Goal: Task Accomplishment & Management: Complete application form

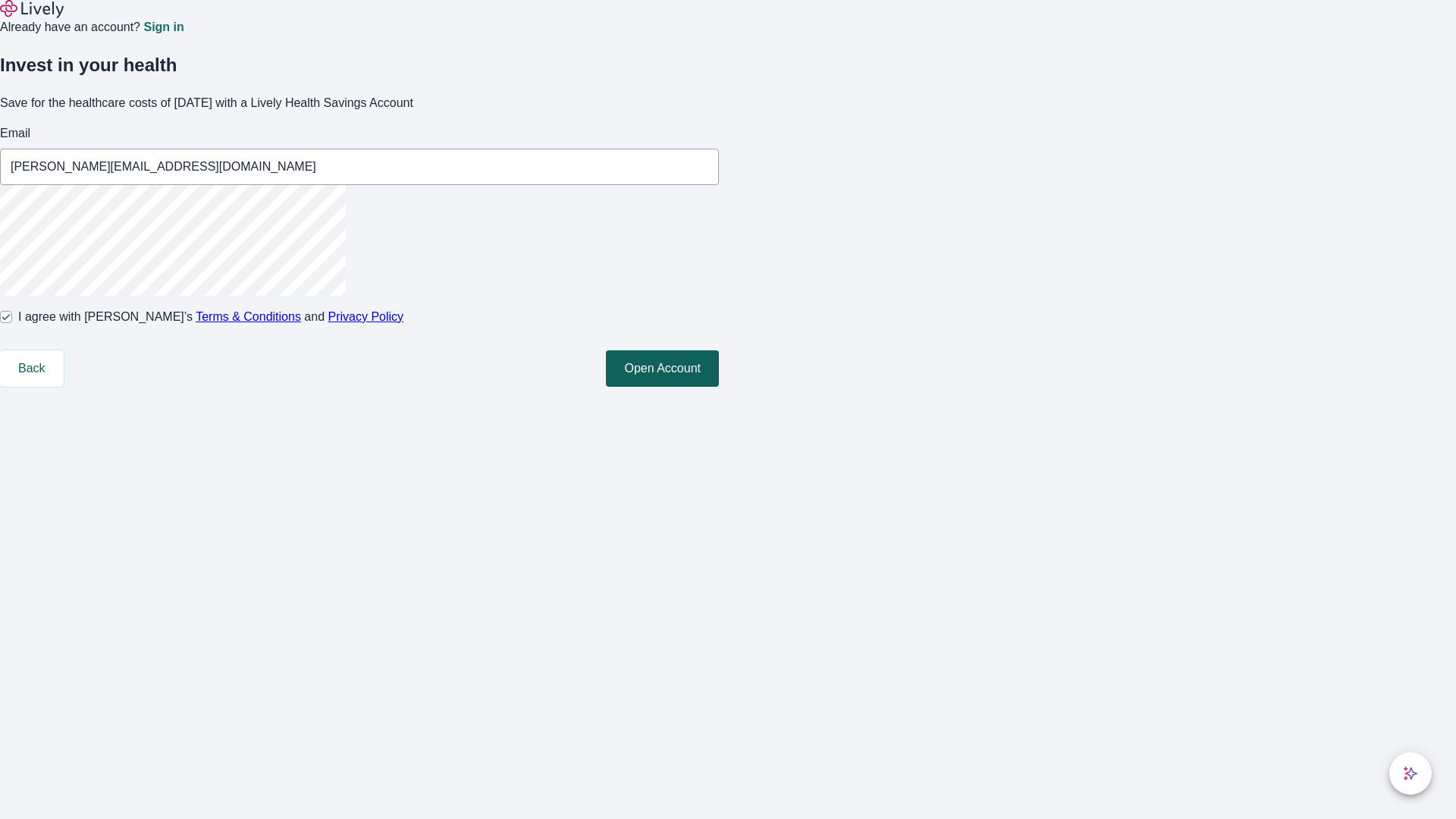
click at [719, 387] on button "Open Account" at bounding box center [662, 369] width 113 height 36
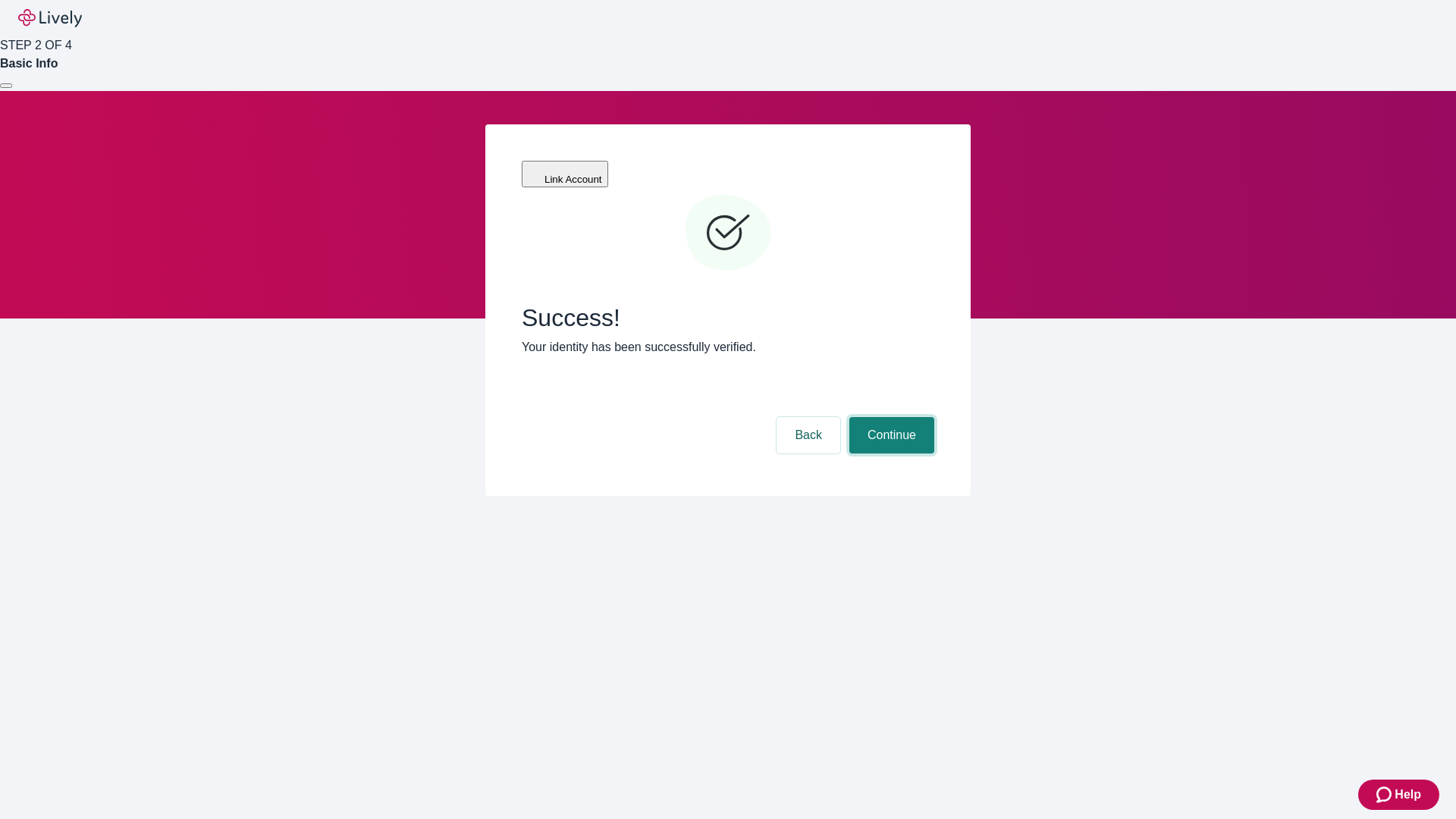
click at [890, 417] on button "Continue" at bounding box center [892, 435] width 85 height 36
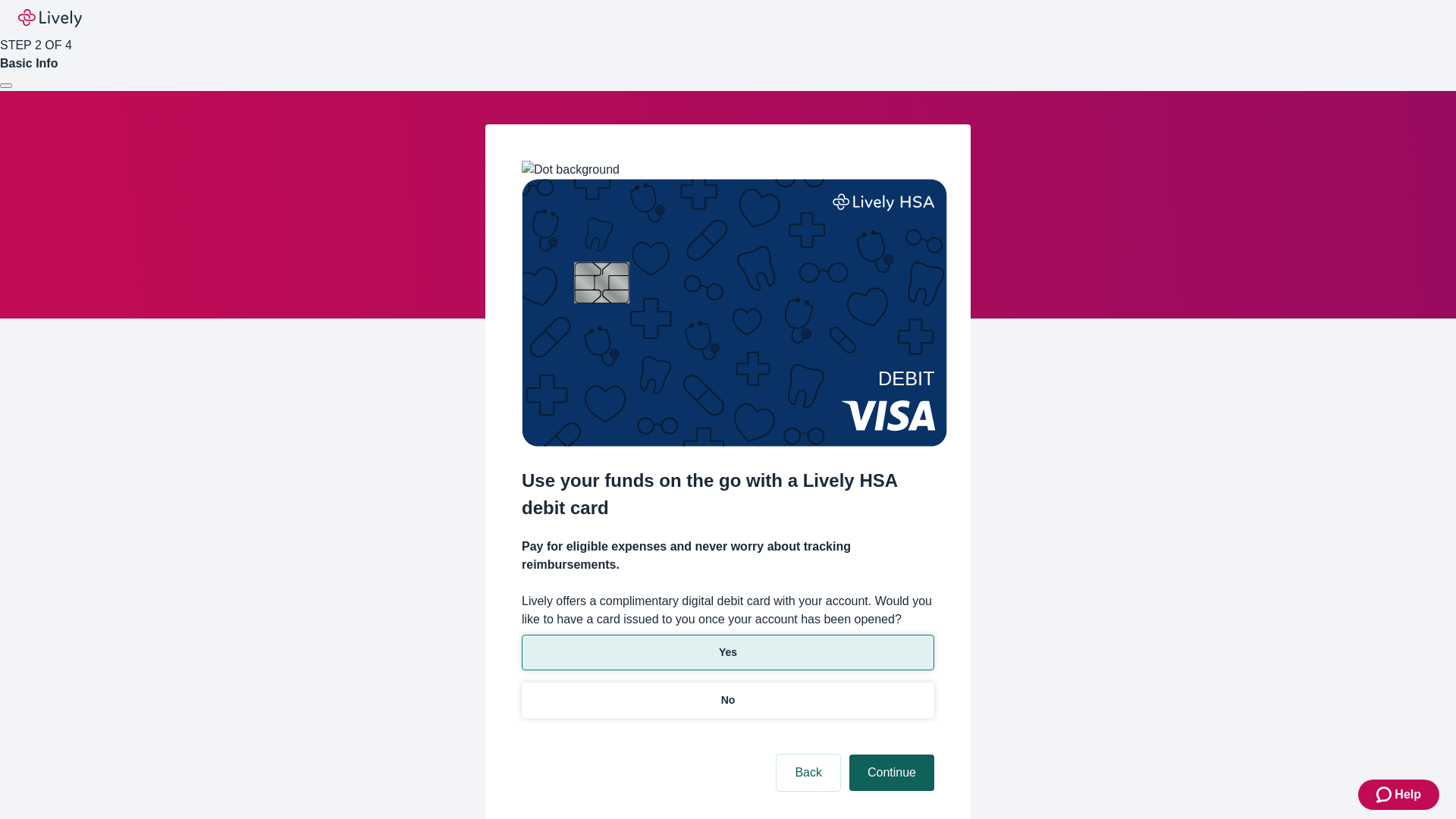
click at [727, 644] on p "Yes" at bounding box center [727, 652] width 18 height 16
click at [890, 754] on button "Continue" at bounding box center [892, 772] width 85 height 36
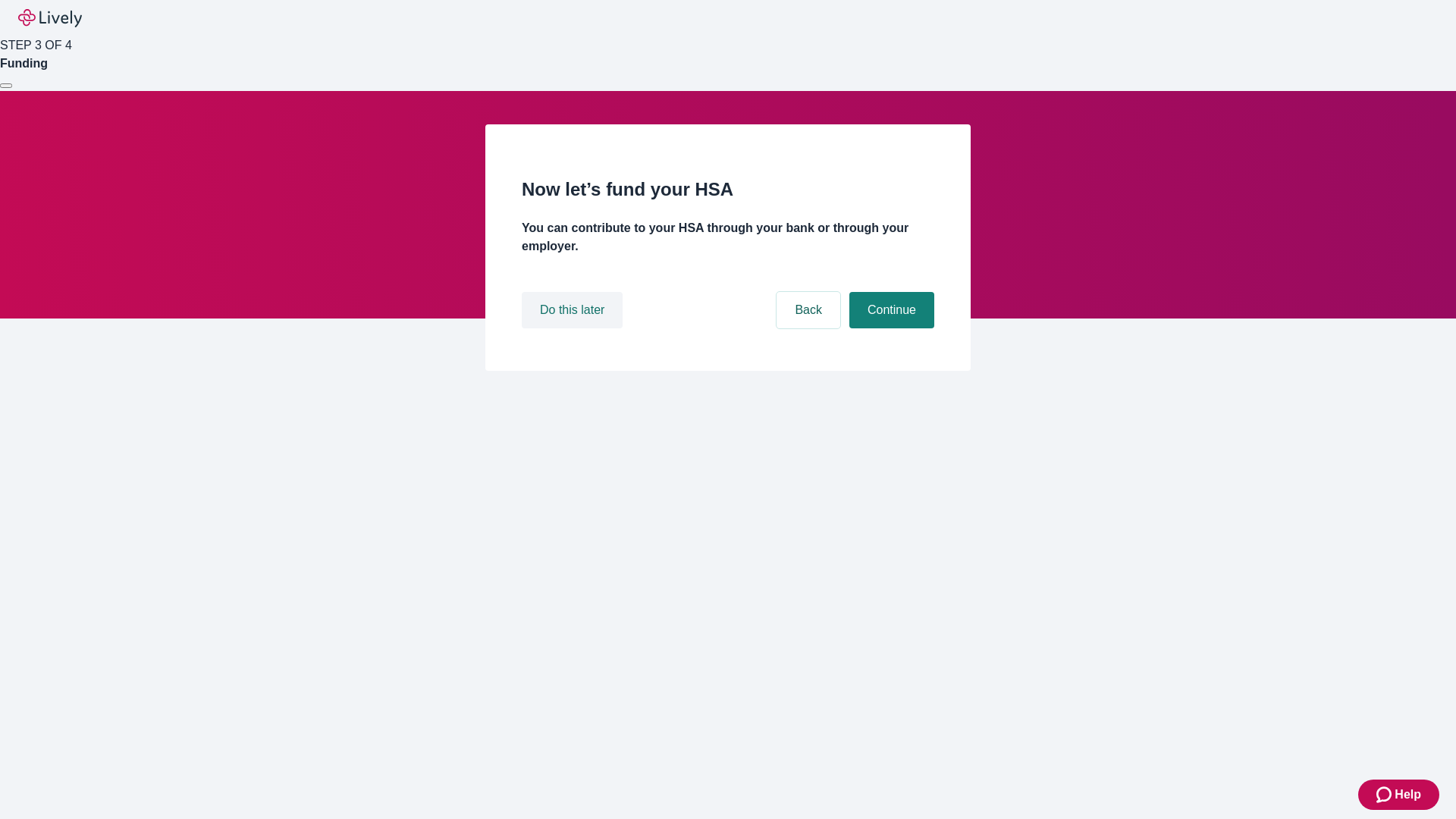
click at [574, 328] on button "Do this later" at bounding box center [572, 310] width 101 height 36
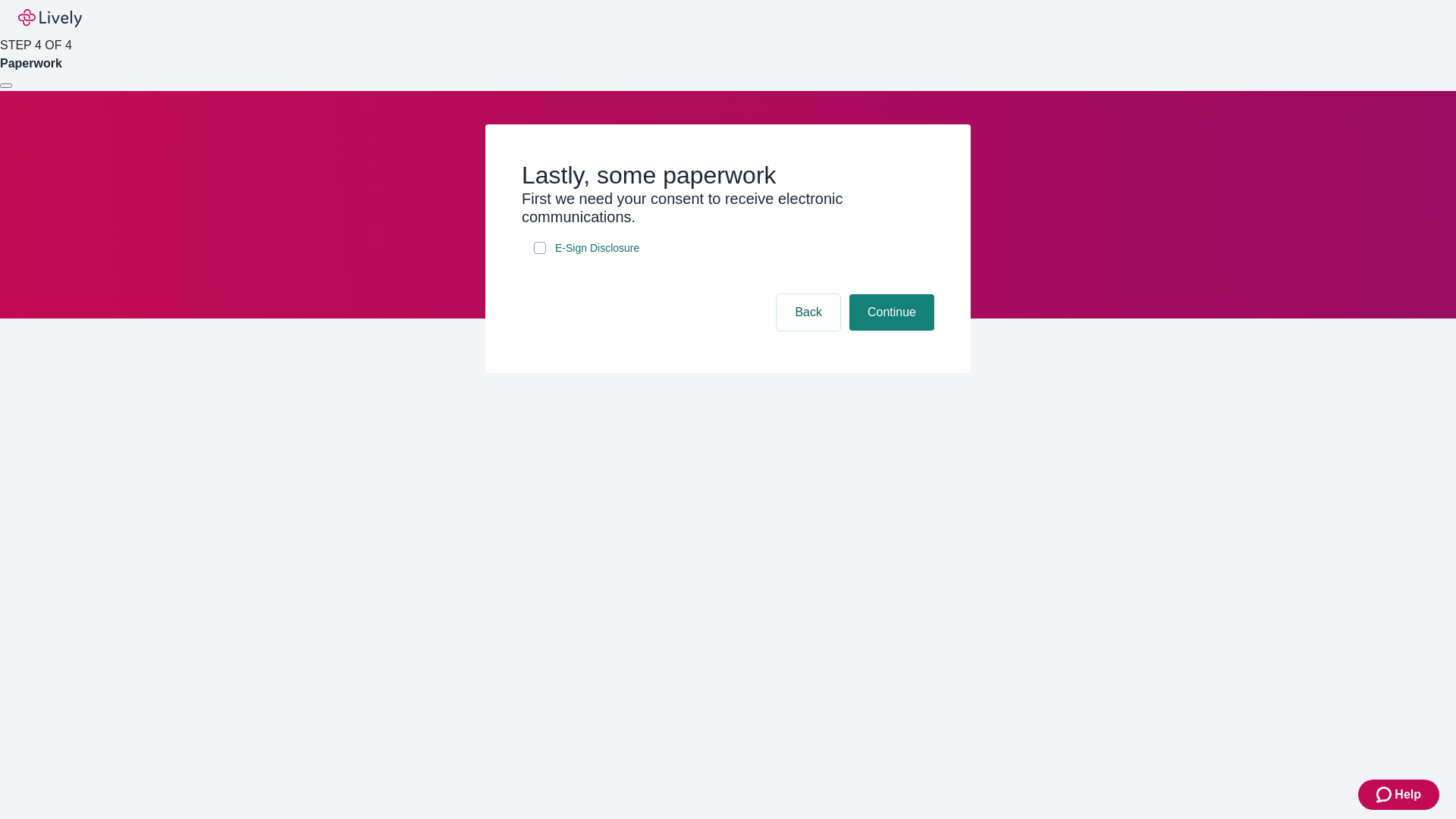
click at [540, 254] on input "E-Sign Disclosure" at bounding box center [540, 248] width 12 height 12
checkbox input "true"
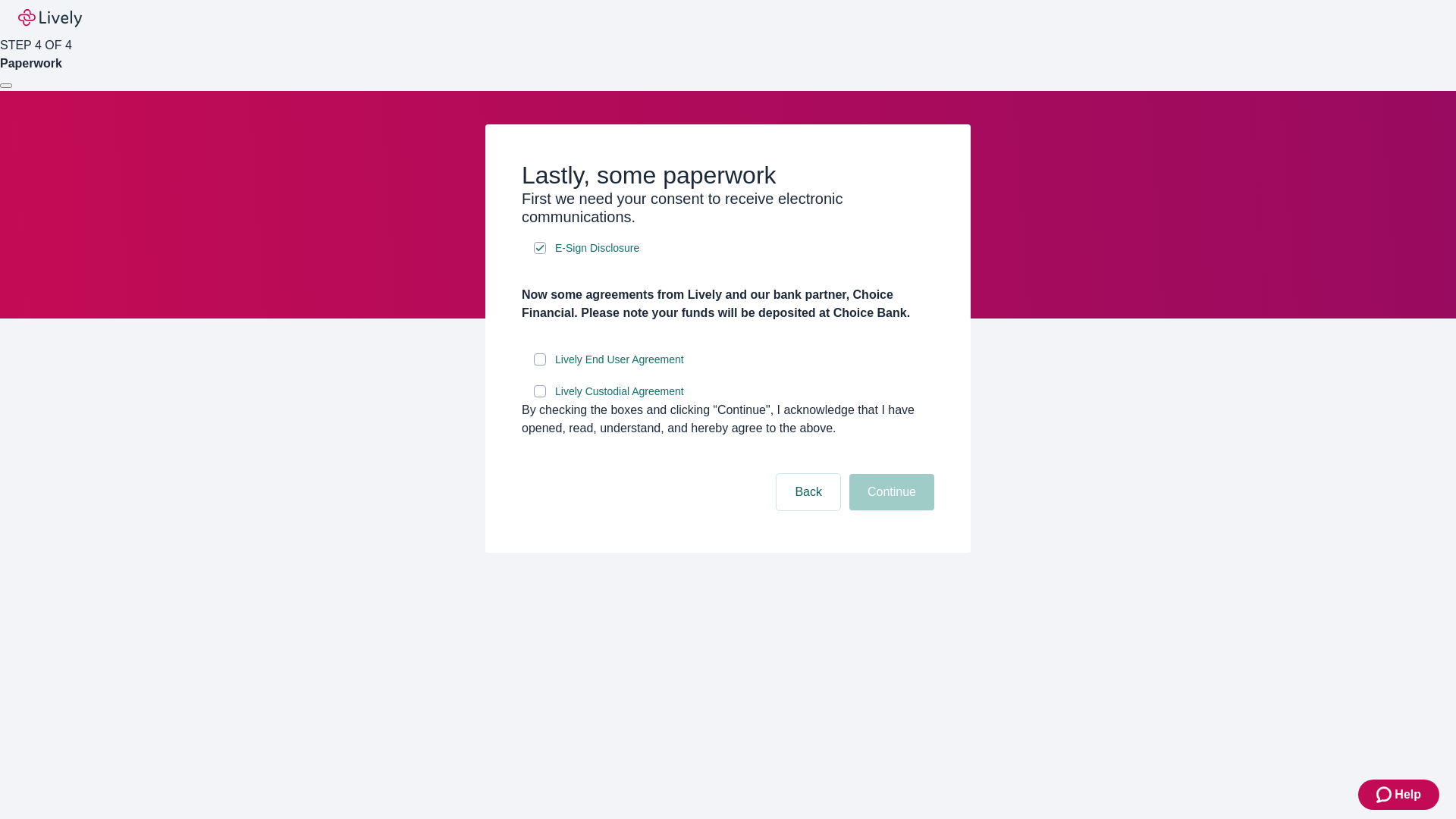
click at [540, 365] on input "Lively End User Agreement" at bounding box center [540, 359] width 12 height 12
checkbox input "true"
click at [540, 397] on input "Lively Custodial Agreement" at bounding box center [540, 391] width 12 height 12
checkbox input "true"
click at [890, 510] on button "Continue" at bounding box center [892, 492] width 85 height 36
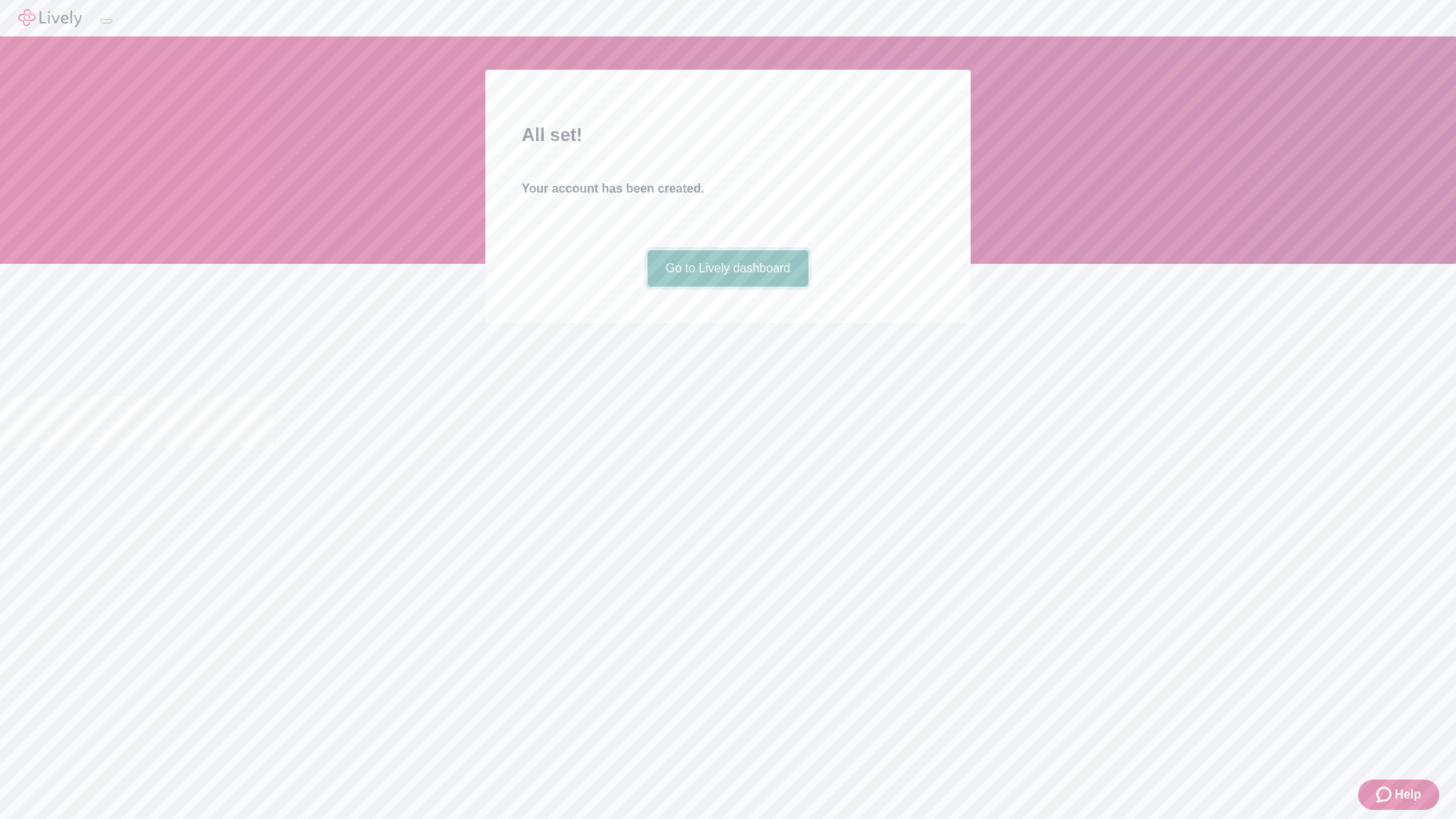
click at [727, 287] on link "Go to Lively dashboard" at bounding box center [728, 268] width 161 height 36
